Goal: Information Seeking & Learning: Learn about a topic

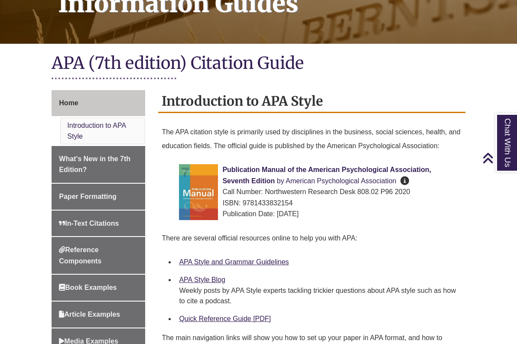
scroll to position [161, 0]
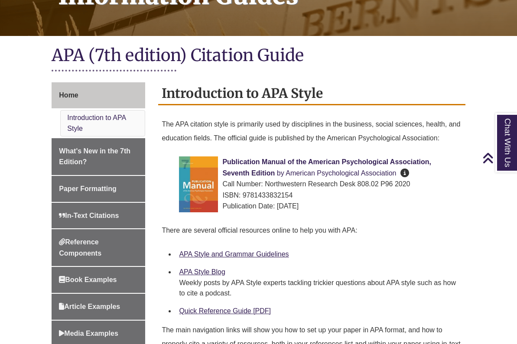
click at [254, 161] on span "Publication Manual of the American Psychological Association, Seventh Edition" at bounding box center [326, 167] width 209 height 19
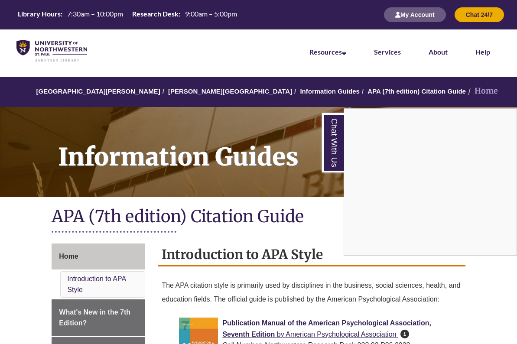
scroll to position [0, 0]
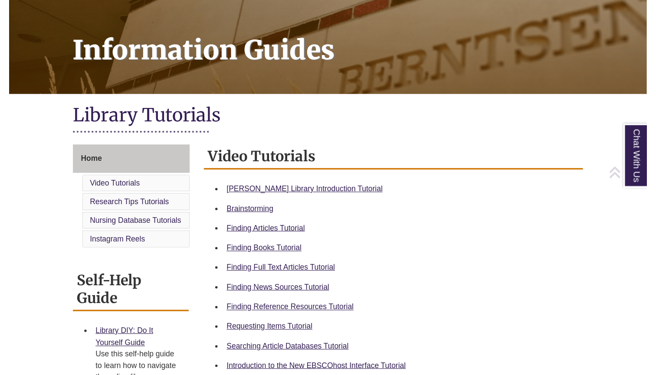
scroll to position [112, 0]
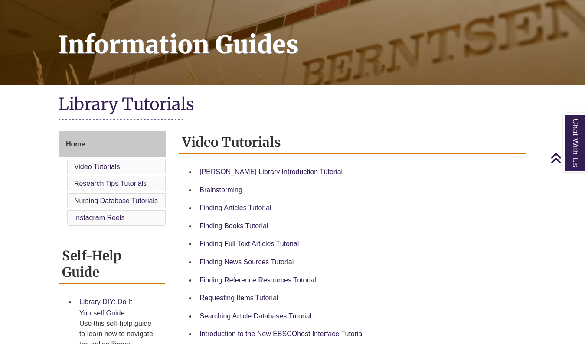
click at [224, 227] on link "Finding Books Tutorial" at bounding box center [233, 225] width 69 height 7
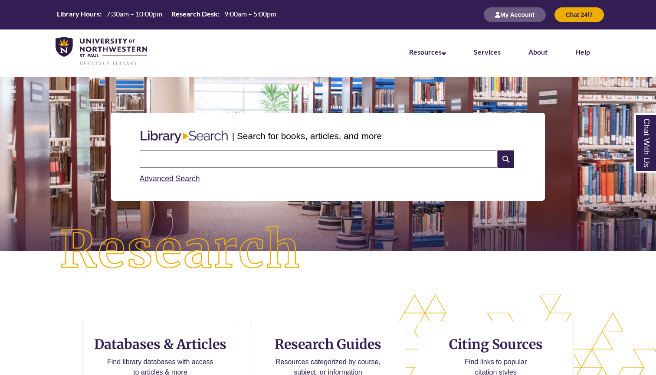
click at [271, 158] on input "text" at bounding box center [319, 158] width 358 height 17
type input "**********"
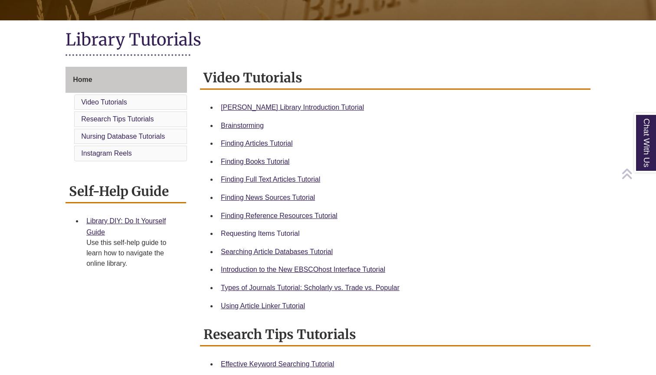
scroll to position [184, 0]
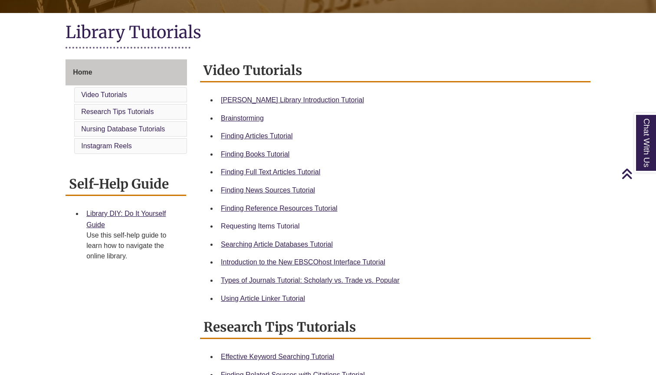
click at [284, 222] on link "Requesting Items Tutorial" at bounding box center [260, 225] width 78 height 7
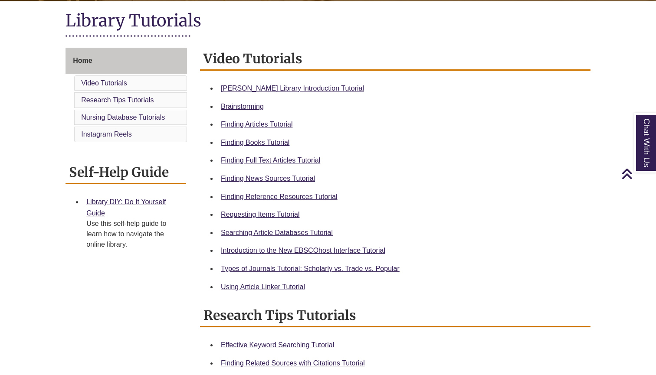
scroll to position [196, 0]
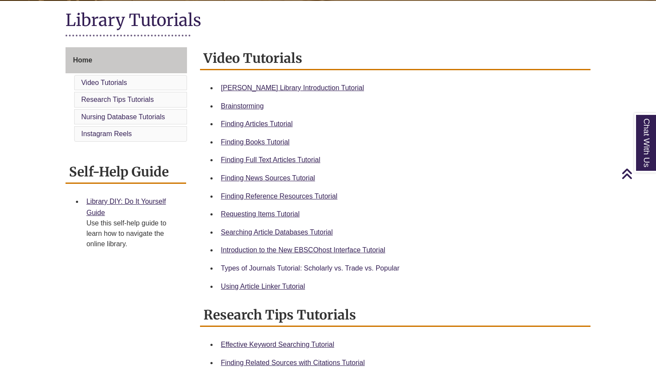
click at [290, 266] on link "Types of Journals Tutorial: Scholarly vs. Trade vs. Popular" at bounding box center [310, 268] width 179 height 7
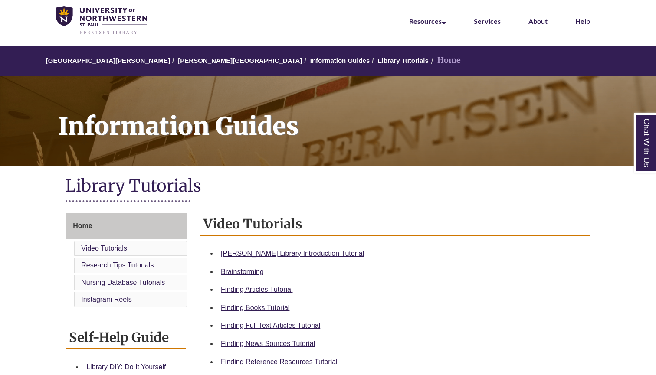
scroll to position [32, 0]
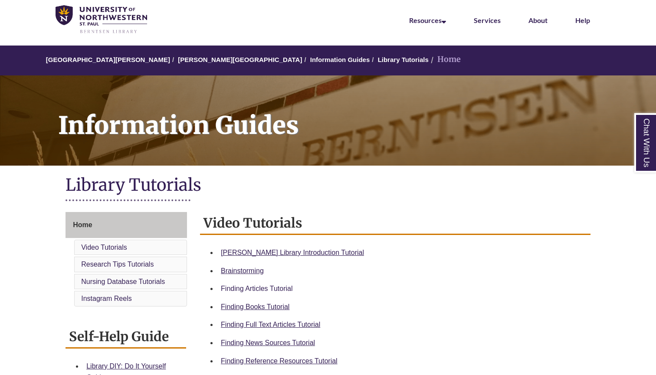
click at [272, 285] on link "Finding Articles Tutorial" at bounding box center [257, 288] width 72 height 7
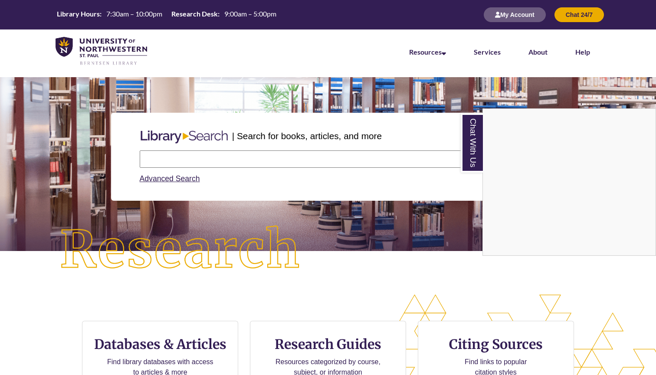
click at [296, 166] on div "Chat With Us" at bounding box center [328, 187] width 656 height 375
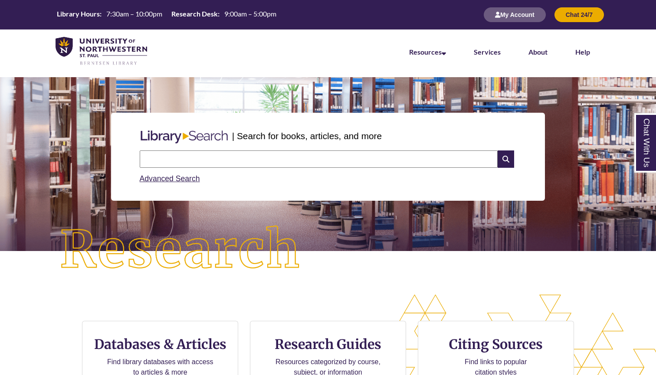
click at [301, 157] on input "text" at bounding box center [319, 158] width 358 height 17
type input "**********"
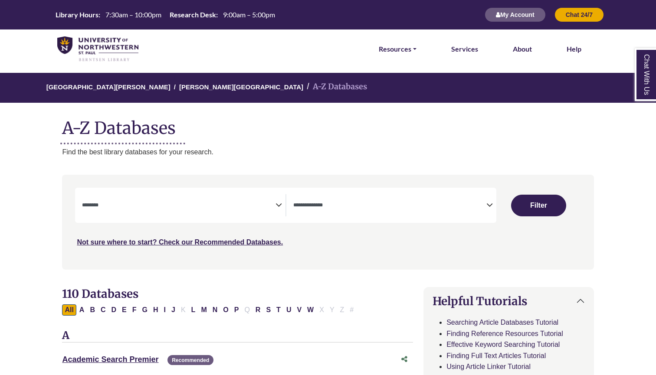
select select "Database Subject Filter"
select select "Database Types Filter"
click at [278, 206] on icon "Search filters" at bounding box center [278, 203] width 7 height 13
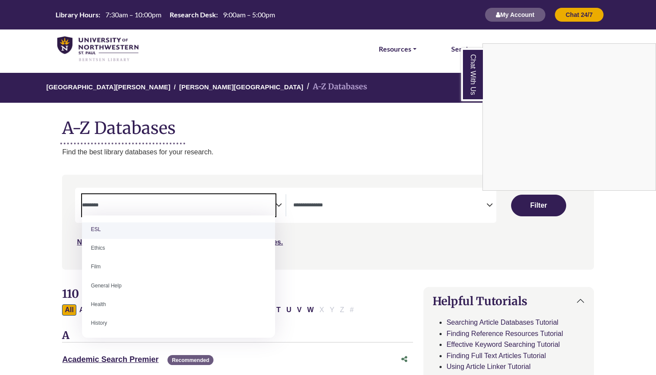
scroll to position [333, 0]
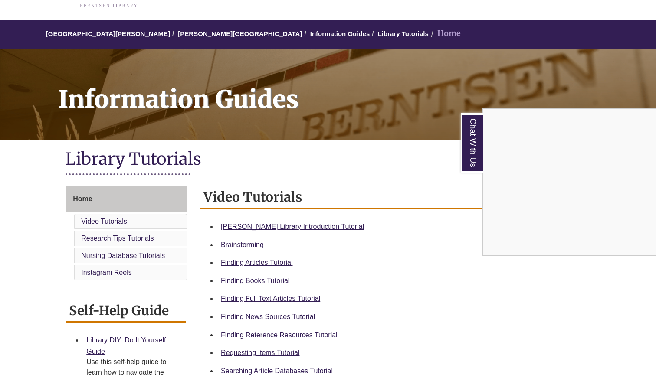
scroll to position [59, 0]
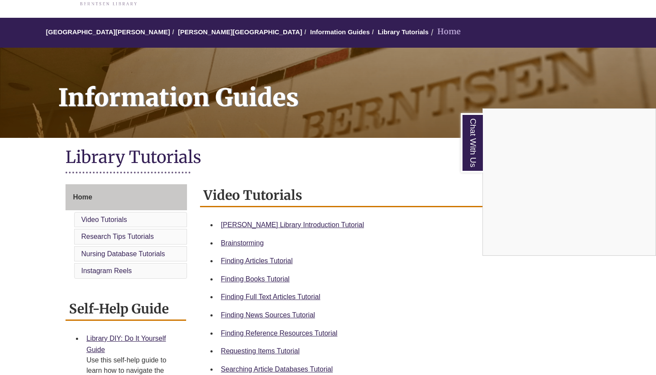
click at [284, 298] on div "Chat With Us" at bounding box center [328, 187] width 656 height 375
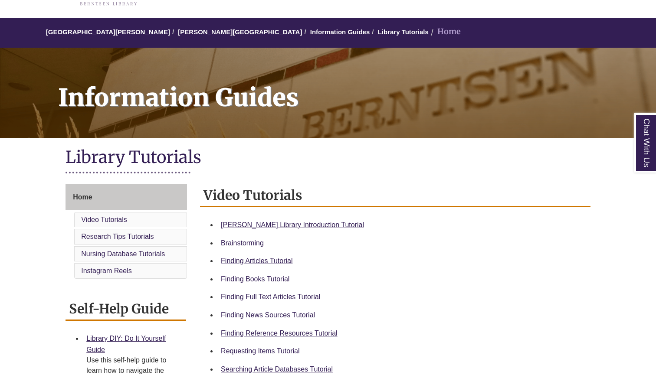
click at [290, 297] on link "Finding Full Text Articles Tutorial" at bounding box center [270, 296] width 99 height 7
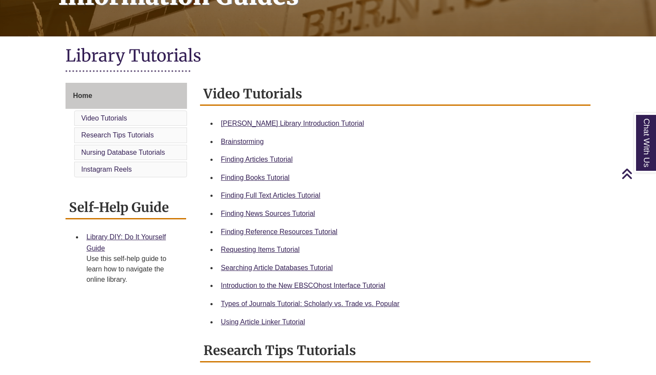
scroll to position [174, 0]
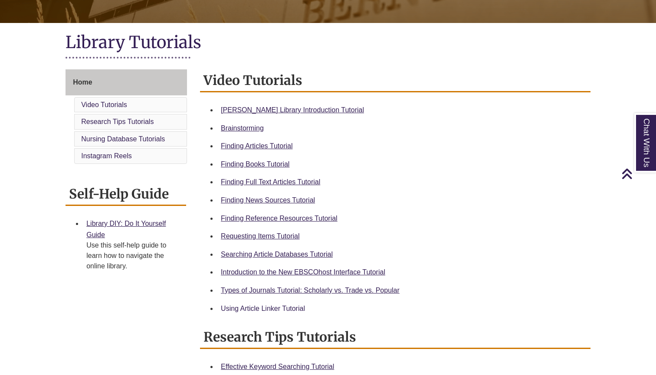
click at [279, 307] on link "Using Article Linker Tutorial" at bounding box center [263, 308] width 84 height 7
